Goal: Task Accomplishment & Management: Use online tool/utility

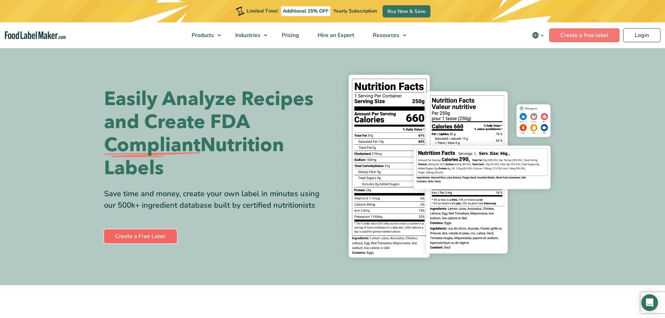
click at [163, 237] on link "Create a Free Label" at bounding box center [140, 236] width 73 height 14
